Goal: Find specific fact: Find specific fact

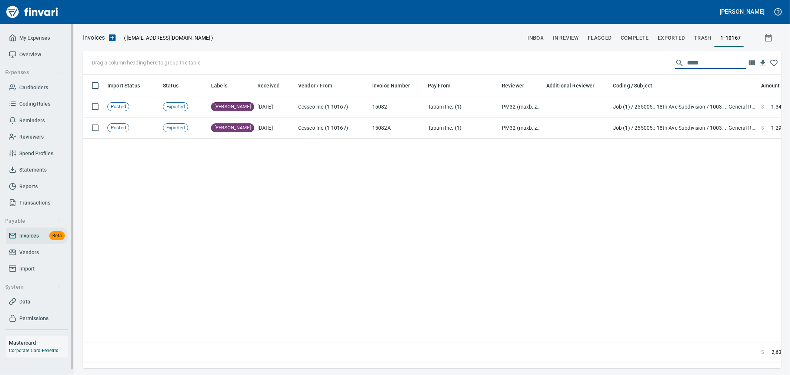
scroll to position [281, 691]
click at [33, 87] on span "Cardholders" at bounding box center [33, 87] width 29 height 9
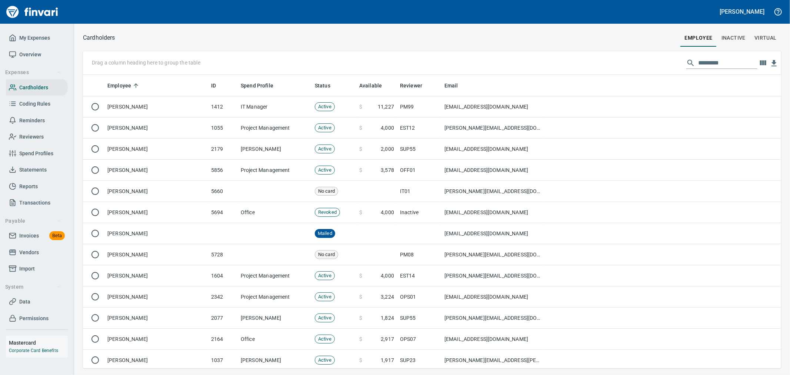
scroll to position [287, 686]
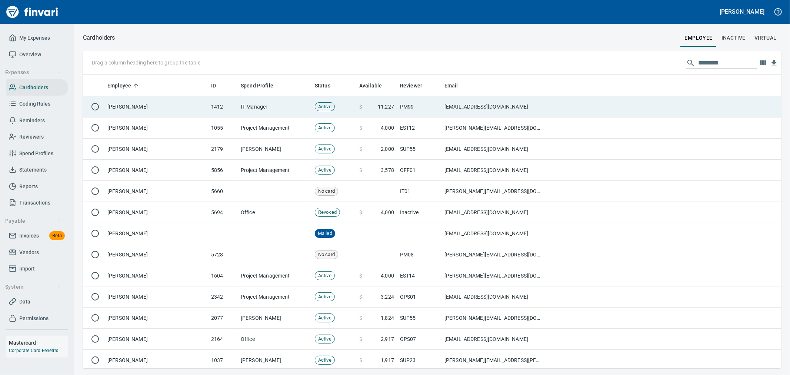
click at [284, 114] on td "IT Manager" at bounding box center [275, 106] width 74 height 21
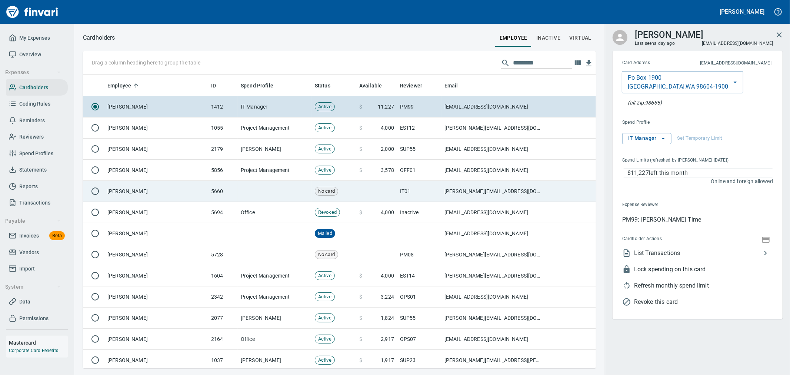
scroll to position [287, 500]
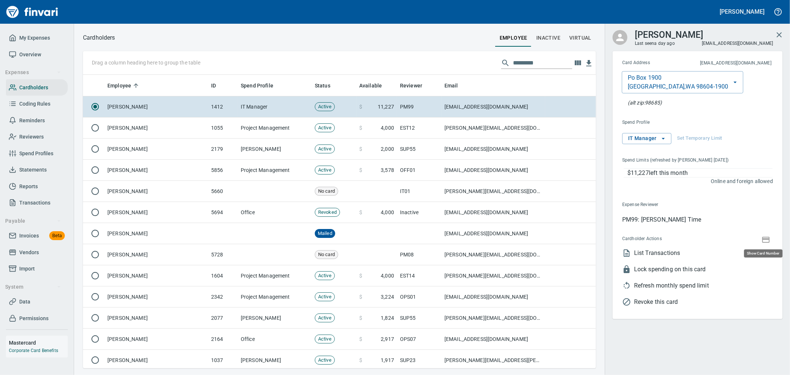
click at [768, 236] on icon "button" at bounding box center [765, 239] width 9 height 9
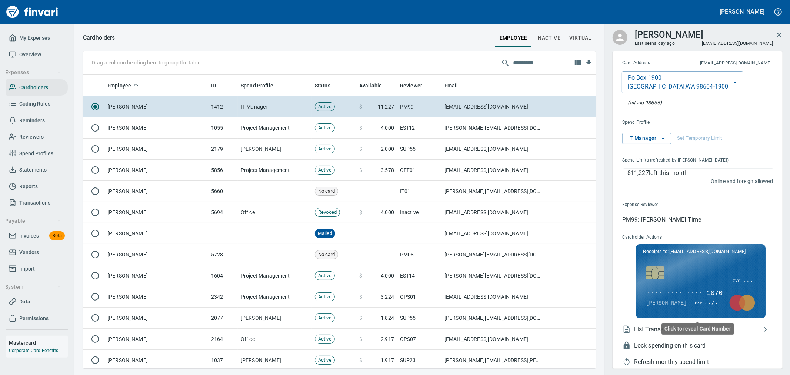
click at [695, 287] on div "CVC ··· ···· ···· ···· 1070 [PERSON_NAME] EXP ··/··" at bounding box center [700, 288] width 117 height 59
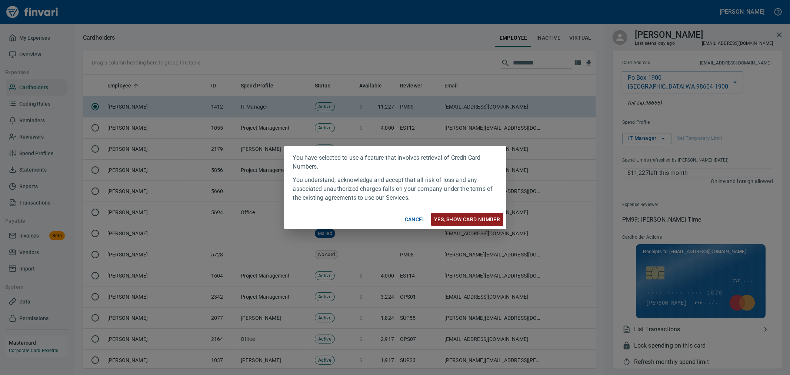
click at [479, 217] on span "Yes, Show card number" at bounding box center [467, 219] width 66 height 9
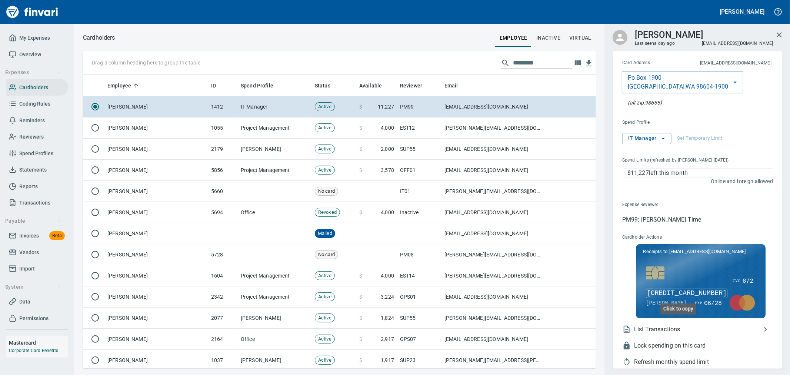
click at [696, 295] on span "[CREDIT_CARD_NUMBER]" at bounding box center [686, 293] width 81 height 10
